Goal: Transaction & Acquisition: Book appointment/travel/reservation

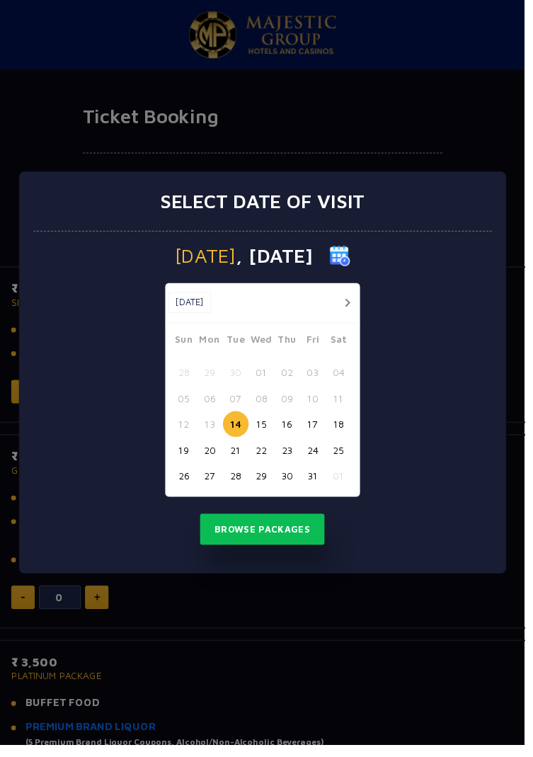
click at [325, 470] on button "24" at bounding box center [318, 457] width 26 height 26
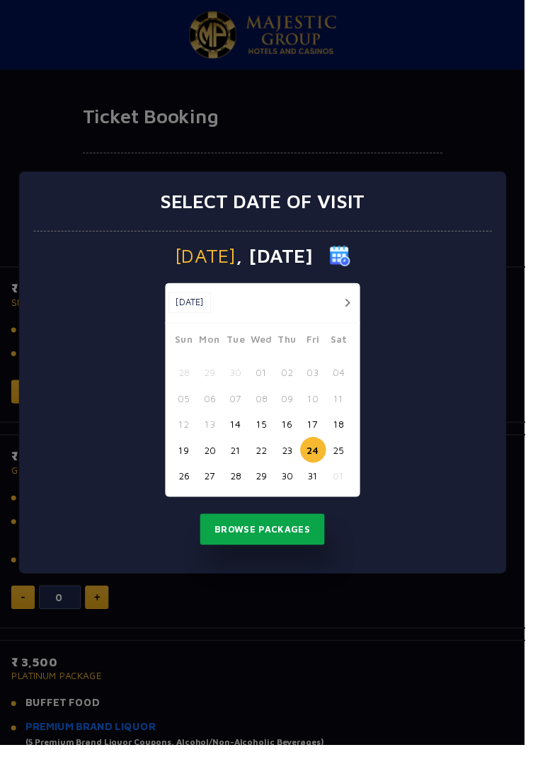
click at [313, 540] on button "Browse Packages" at bounding box center [267, 538] width 128 height 33
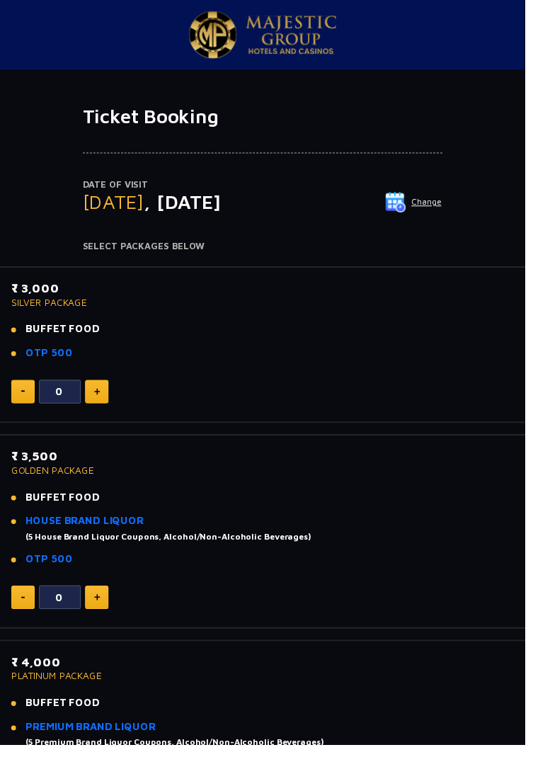
click at [96, 395] on img at bounding box center [99, 398] width 6 height 7
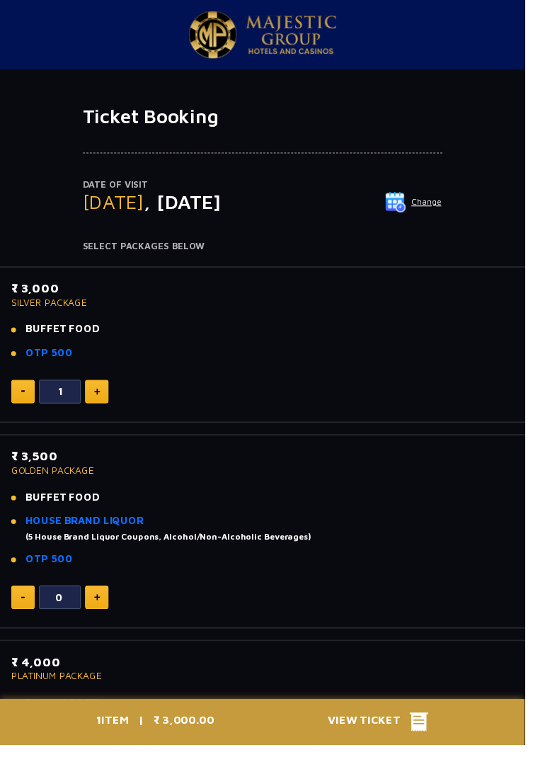
click at [98, 397] on img at bounding box center [99, 398] width 6 height 7
click at [96, 396] on img at bounding box center [99, 398] width 6 height 7
type input "3"
click at [413, 744] on span "View Ticket" at bounding box center [375, 733] width 83 height 21
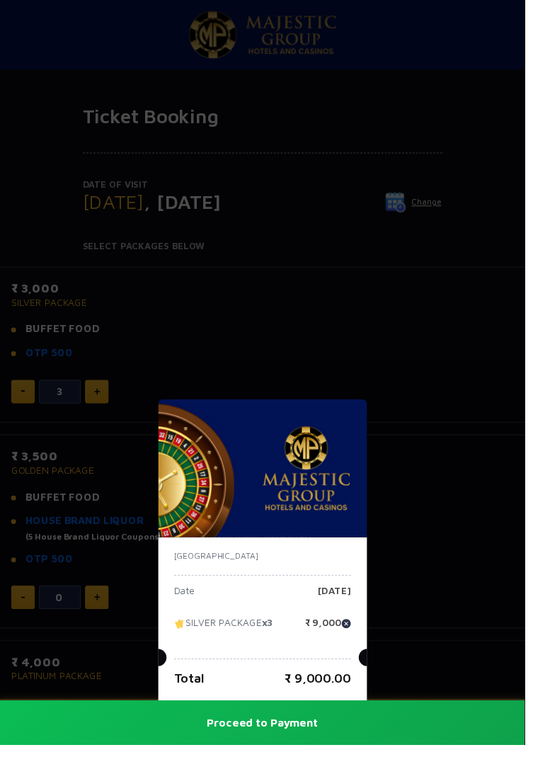
click at [449, 528] on div "India Date Friday, 24 Oct 2025 SILVER PACKAGE x3 ₹ 9,000 Total ₹ 9,000.00 Proce…" at bounding box center [266, 378] width 533 height 757
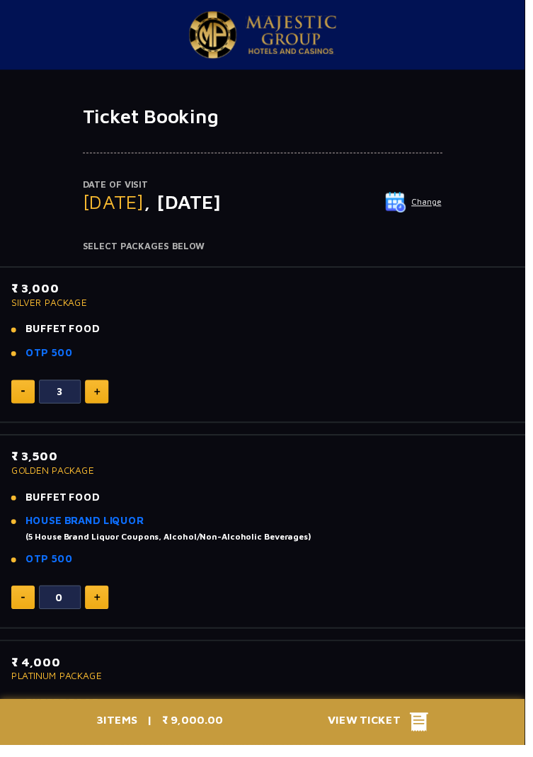
click at [431, 203] on button "Change" at bounding box center [420, 205] width 59 height 23
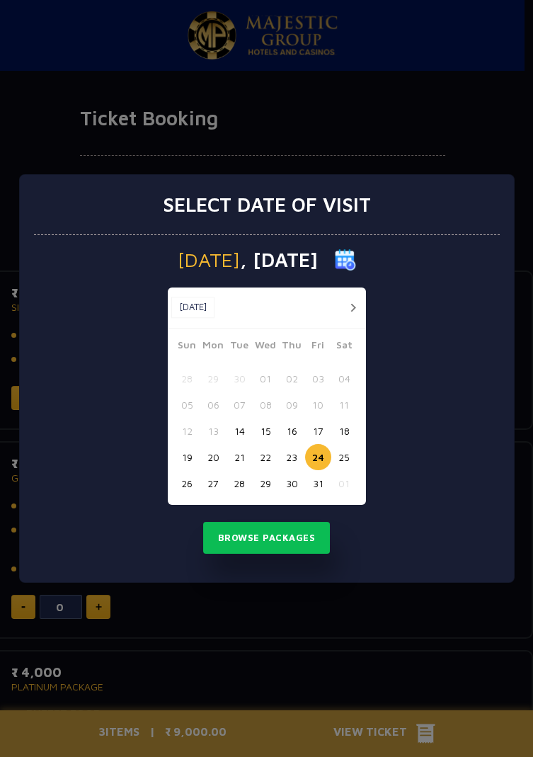
click at [300, 460] on button "23" at bounding box center [292, 457] width 26 height 26
click at [317, 531] on button "Browse Packages" at bounding box center [267, 538] width 128 height 33
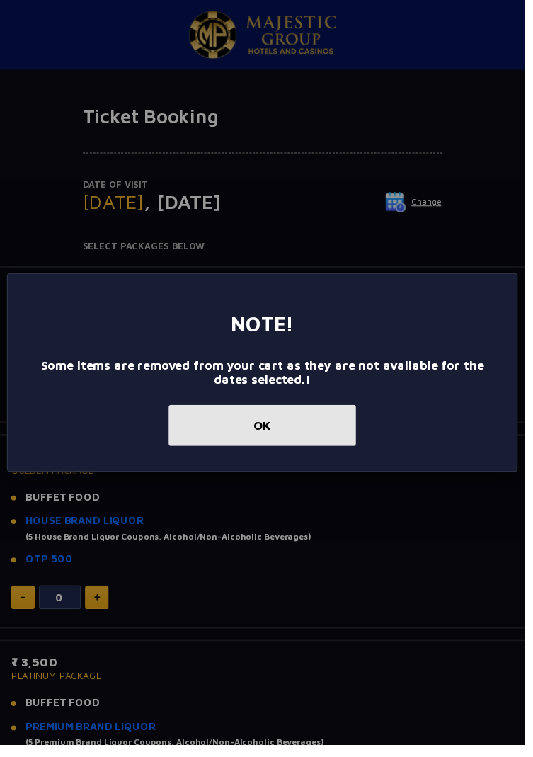
click at [353, 453] on button "OK" at bounding box center [266, 433] width 190 height 42
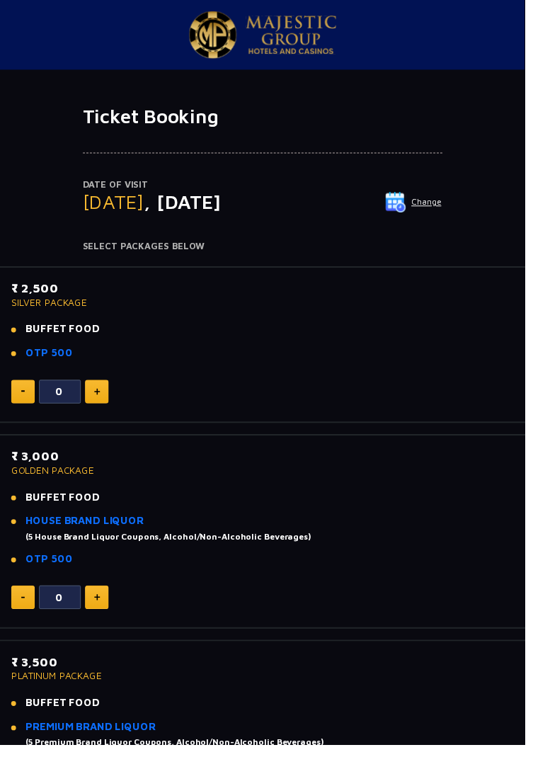
click at [419, 192] on p "Date of Visit" at bounding box center [267, 188] width 366 height 14
click at [409, 204] on img at bounding box center [402, 205] width 21 height 21
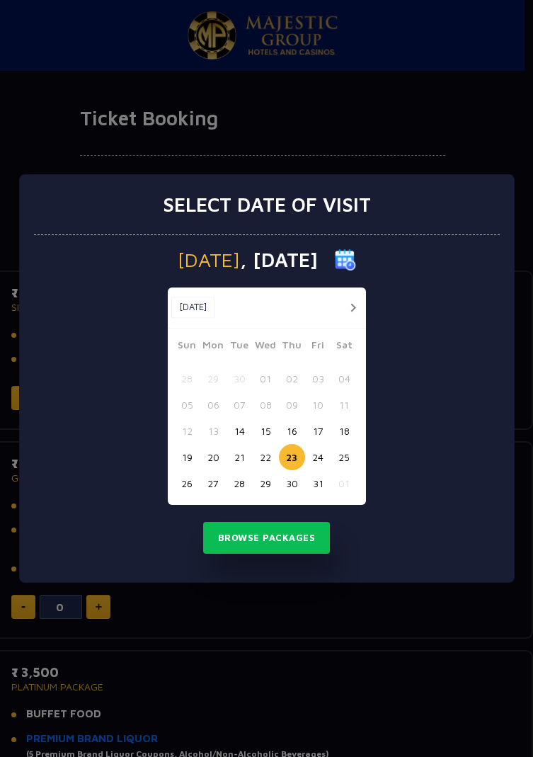
click at [251, 455] on button "21" at bounding box center [240, 457] width 26 height 26
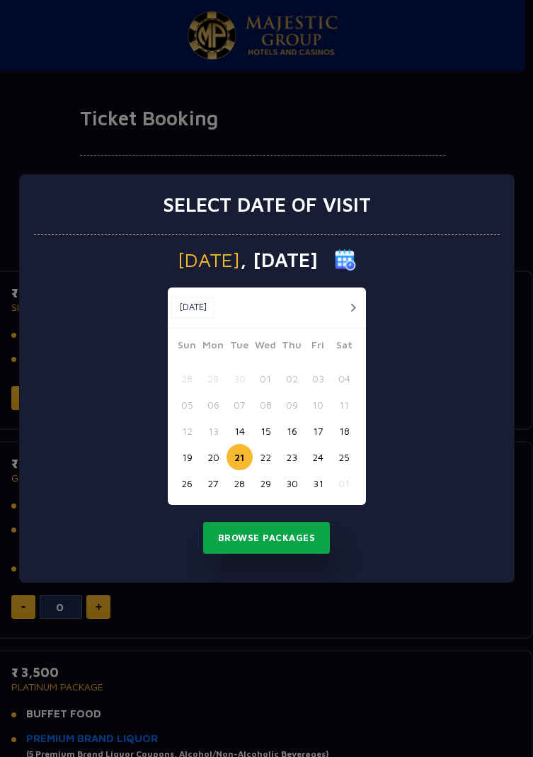
click at [302, 541] on button "Browse Packages" at bounding box center [267, 538] width 128 height 33
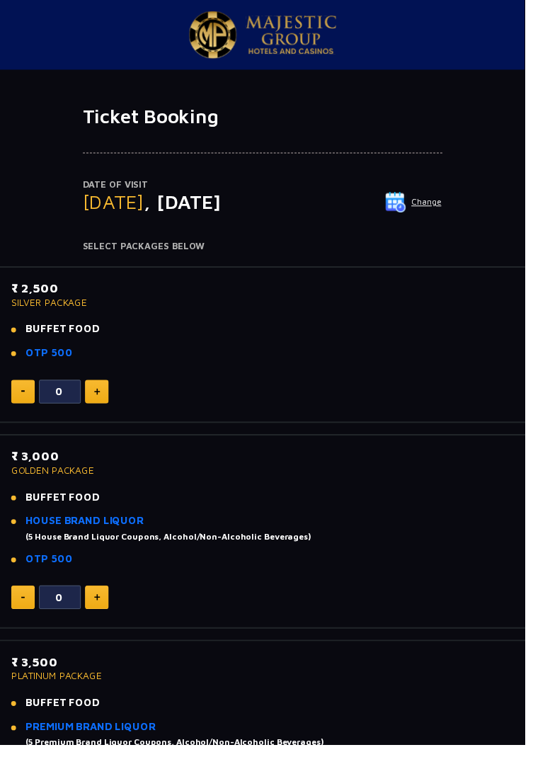
click at [395, 215] on img at bounding box center [402, 205] width 21 height 21
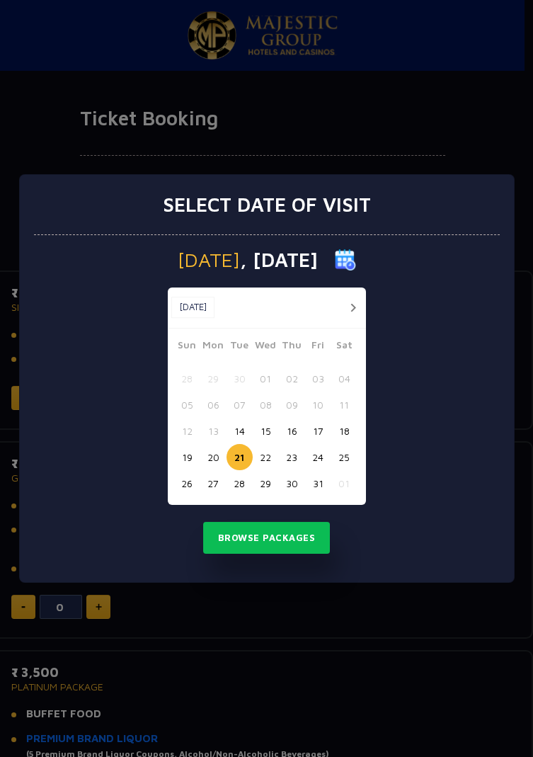
click at [348, 459] on button "25" at bounding box center [345, 457] width 26 height 26
click at [309, 536] on button "Browse Packages" at bounding box center [267, 538] width 128 height 33
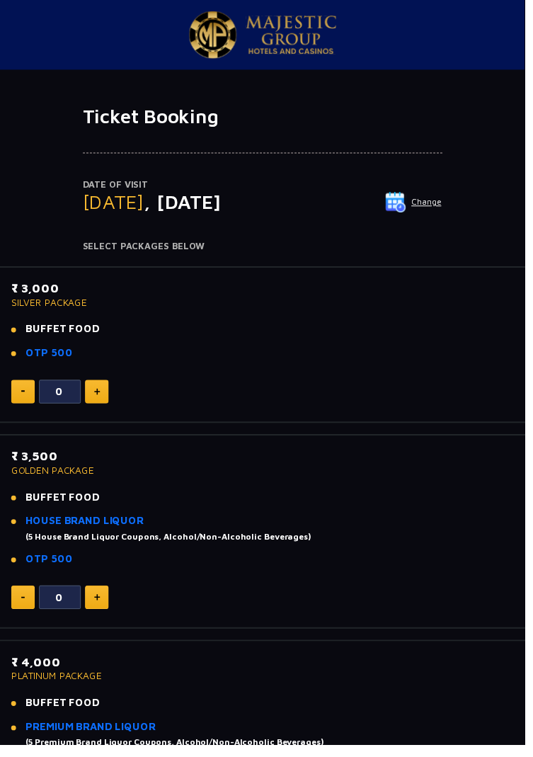
click at [306, 37] on img at bounding box center [296, 36] width 92 height 40
click at [295, 544] on div "(5 House Brand Liquor Coupons, Alcohol/Non-Alcoholic Beverages)" at bounding box center [171, 545] width 290 height 13
click at [409, 506] on li "BUFFET FOOD" at bounding box center [266, 505] width 511 height 16
click at [142, 531] on link "HOUSE BRAND LIQUOR" at bounding box center [86, 529] width 120 height 12
click at [73, 531] on link "HOUSE BRAND LIQUOR" at bounding box center [86, 529] width 120 height 12
